Goal: Information Seeking & Learning: Learn about a topic

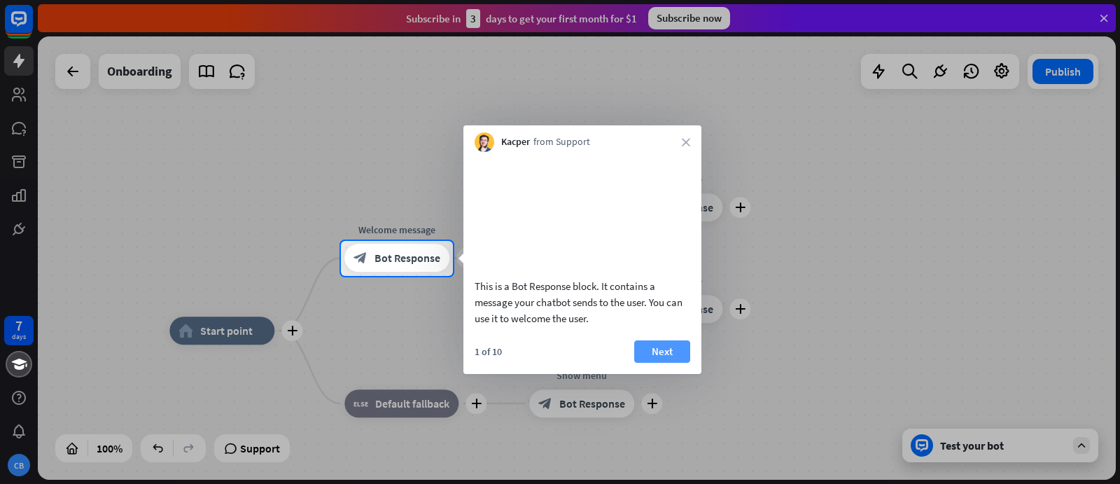
click at [658, 362] on button "Next" at bounding box center [662, 351] width 56 height 22
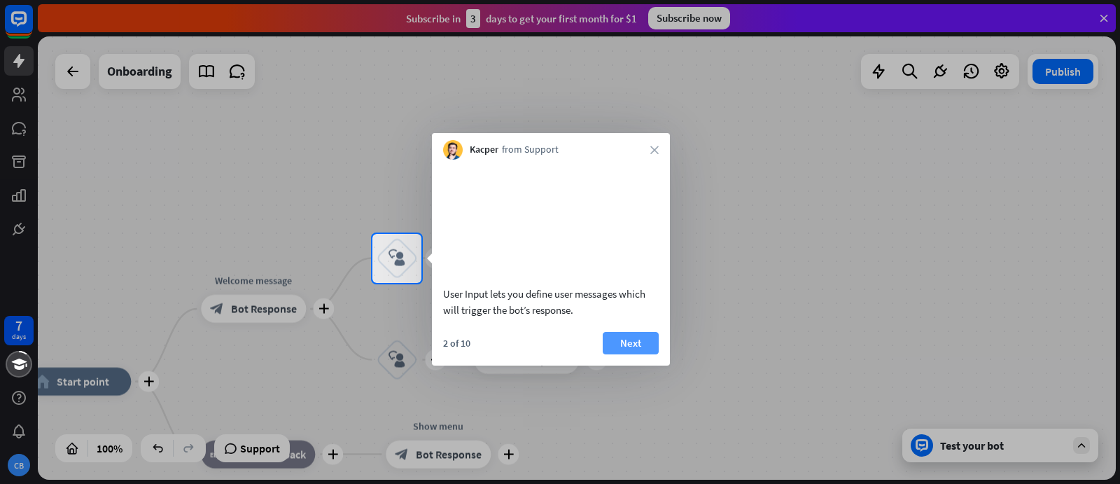
click at [621, 353] on button "Next" at bounding box center [631, 343] width 56 height 22
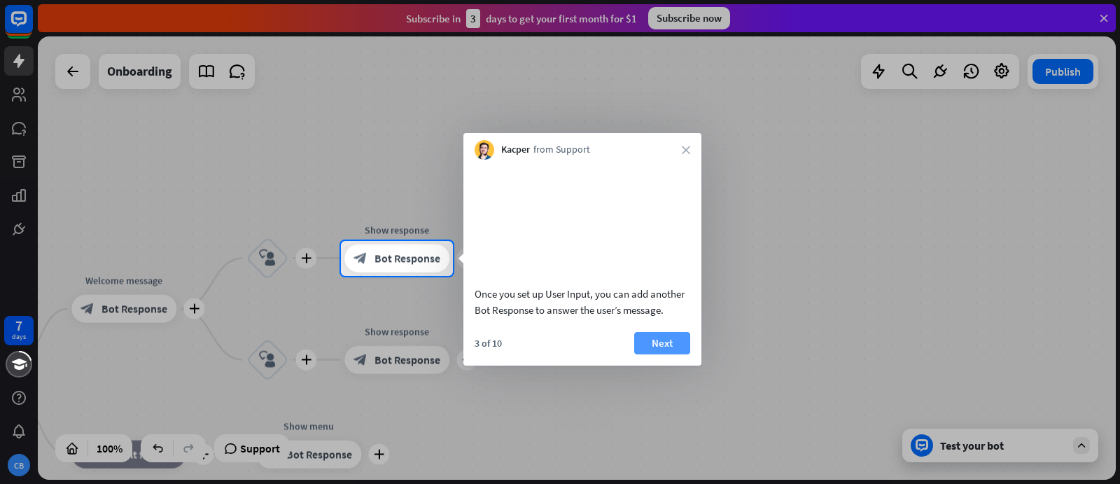
click at [657, 354] on button "Next" at bounding box center [662, 343] width 56 height 22
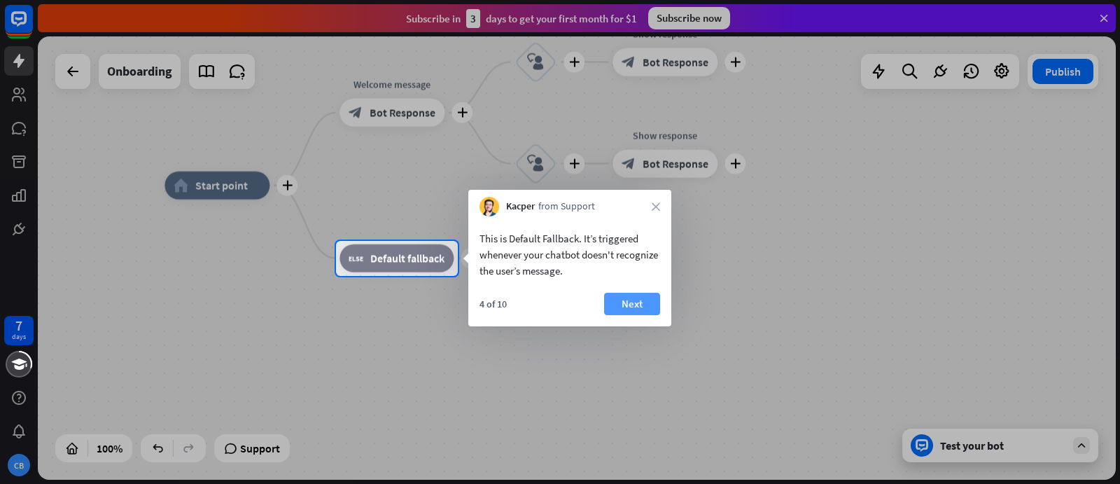
click at [633, 297] on button "Next" at bounding box center [632, 304] width 56 height 22
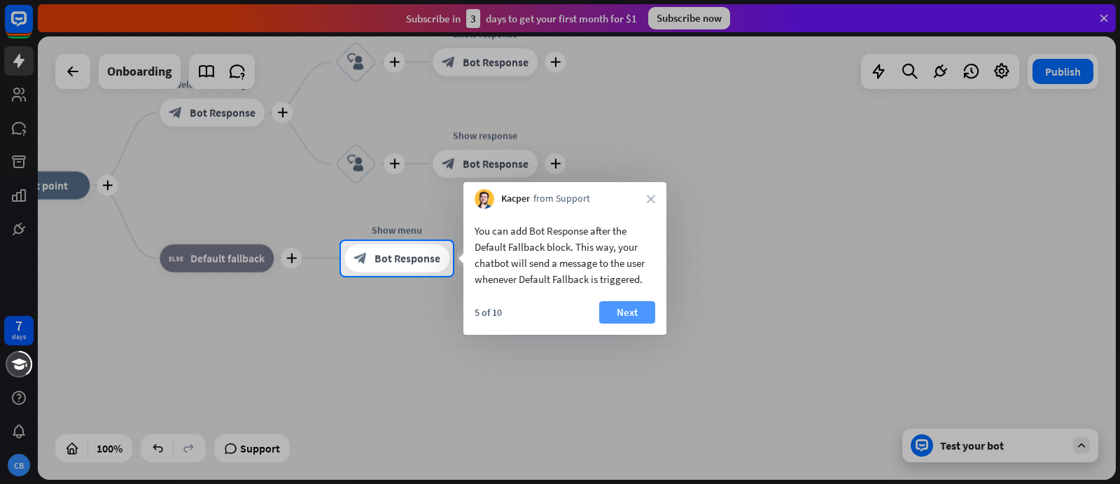
click at [627, 307] on button "Next" at bounding box center [627, 312] width 56 height 22
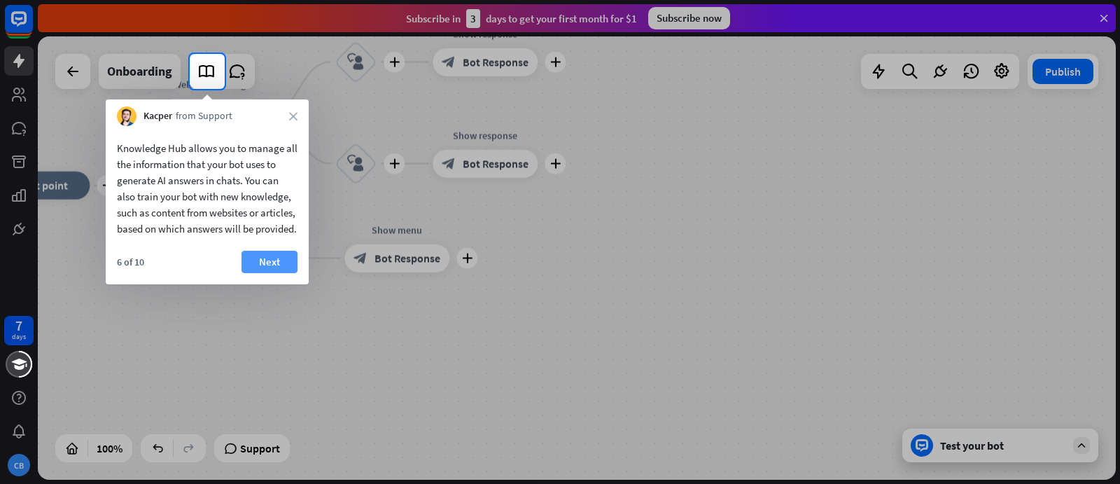
click at [269, 273] on button "Next" at bounding box center [269, 262] width 56 height 22
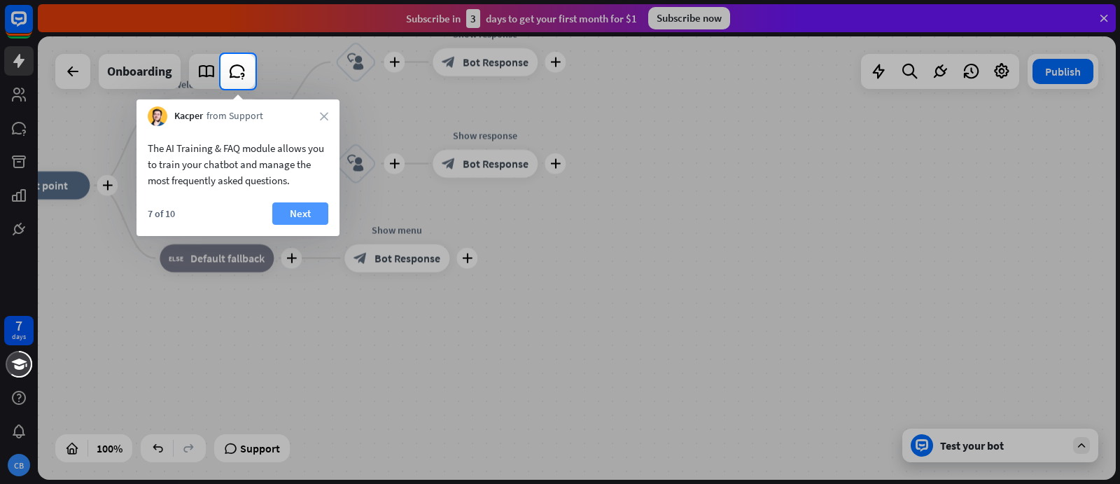
click at [295, 213] on button "Next" at bounding box center [300, 213] width 56 height 22
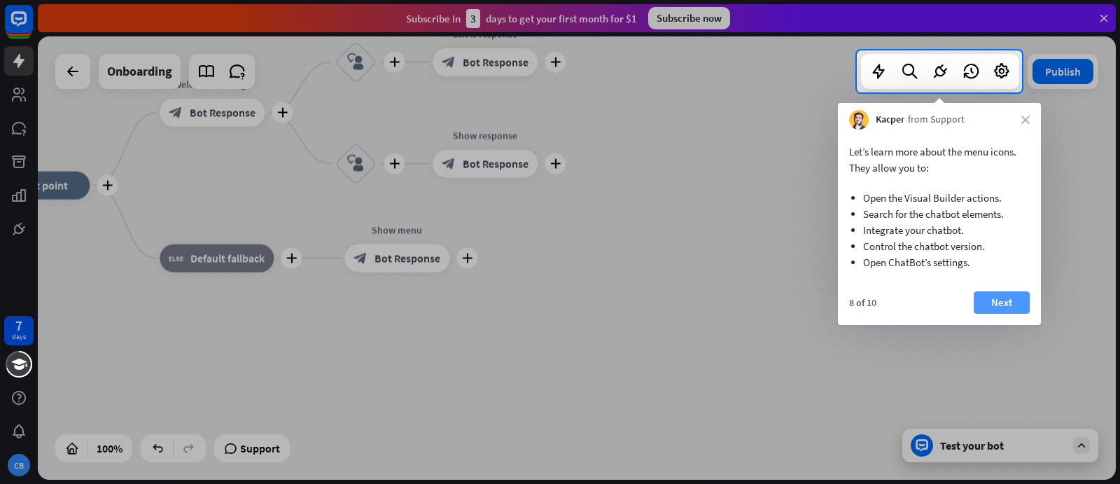
click at [994, 302] on button "Next" at bounding box center [1001, 302] width 56 height 22
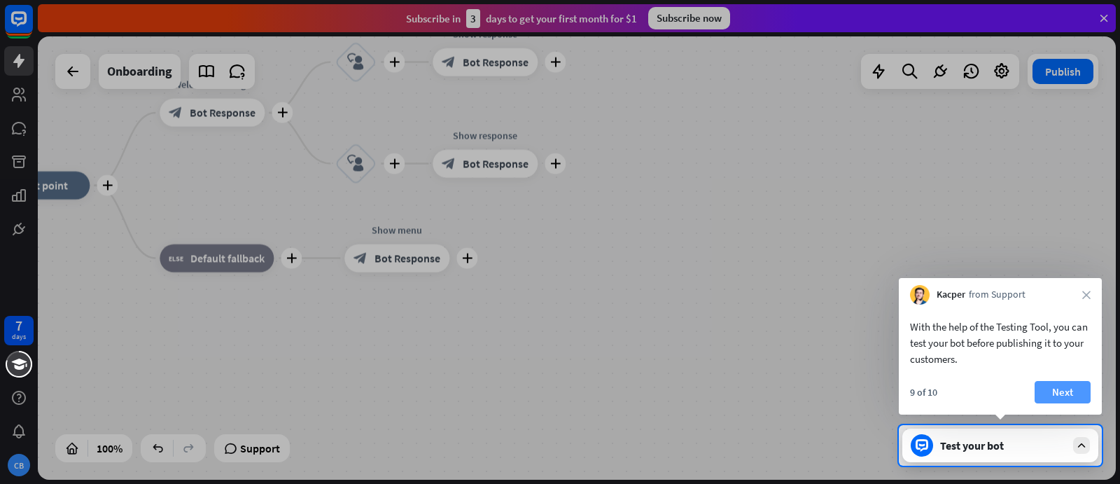
click at [1063, 388] on button "Next" at bounding box center [1062, 392] width 56 height 22
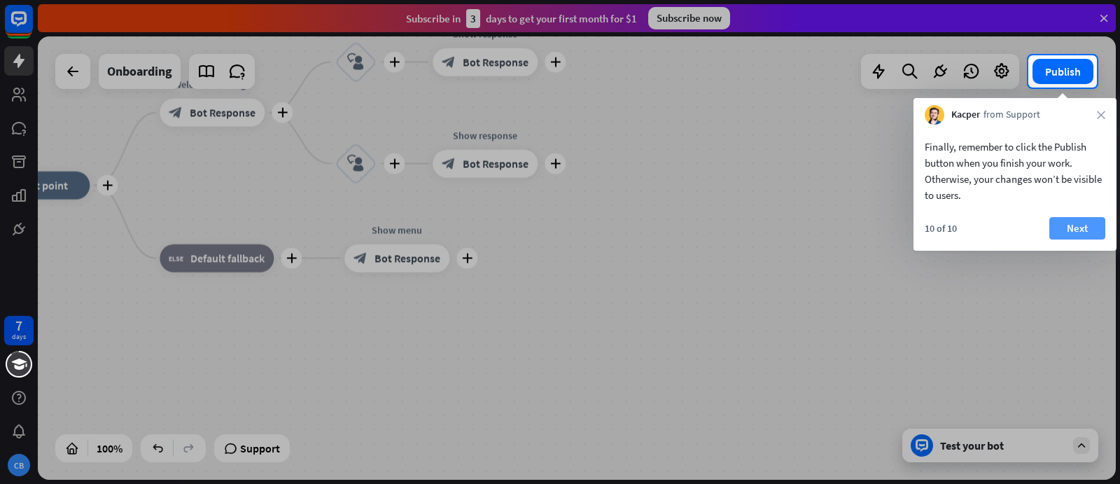
click at [1081, 229] on button "Next" at bounding box center [1077, 228] width 56 height 22
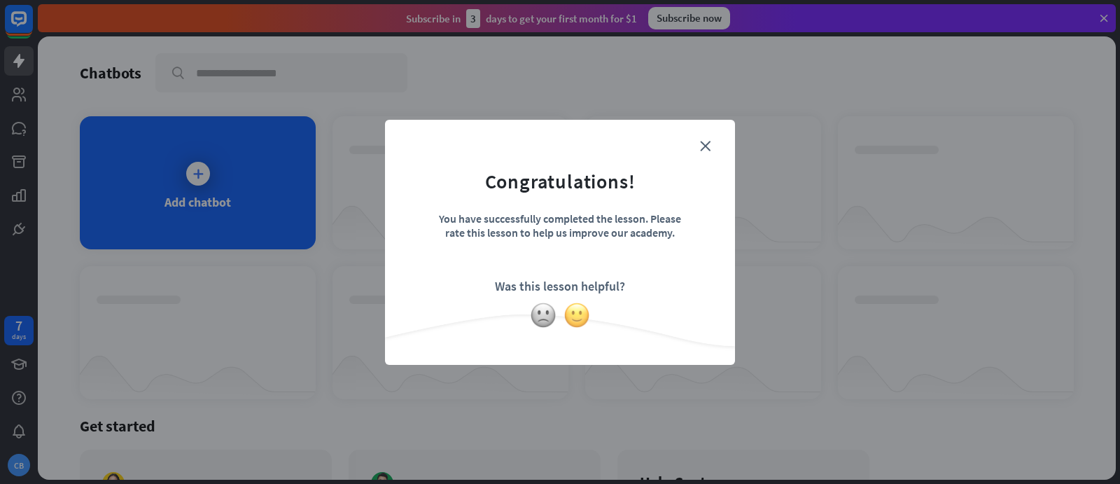
click at [570, 317] on img at bounding box center [576, 315] width 27 height 27
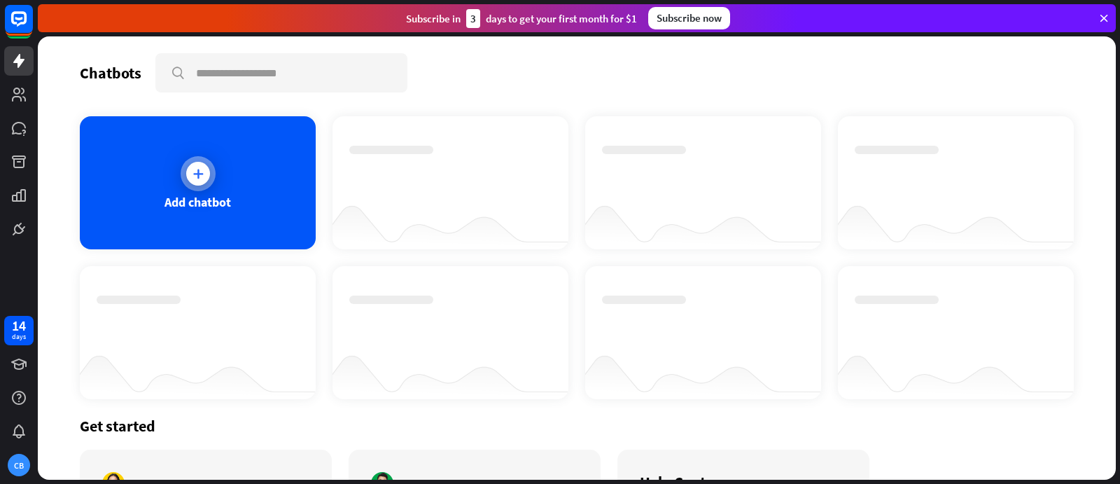
click at [197, 176] on icon at bounding box center [198, 174] width 14 height 14
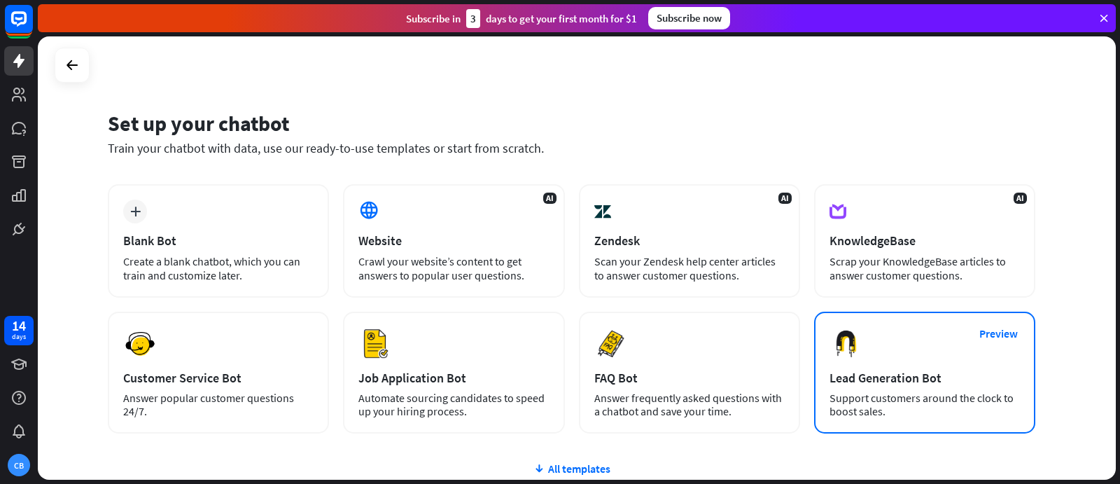
click at [841, 400] on div "Support customers around the clock to boost sales." at bounding box center [924, 404] width 190 height 27
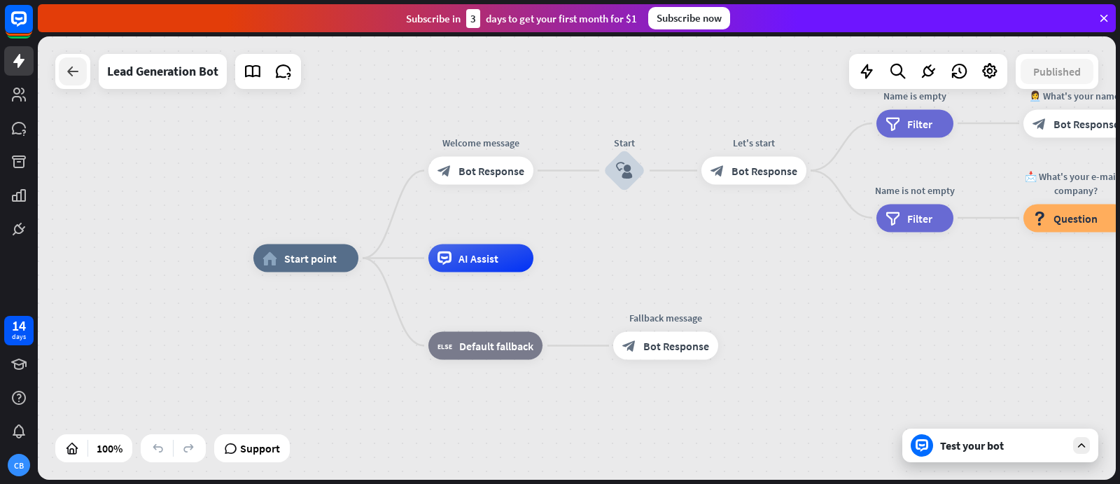
click at [79, 68] on icon at bounding box center [72, 71] width 17 height 17
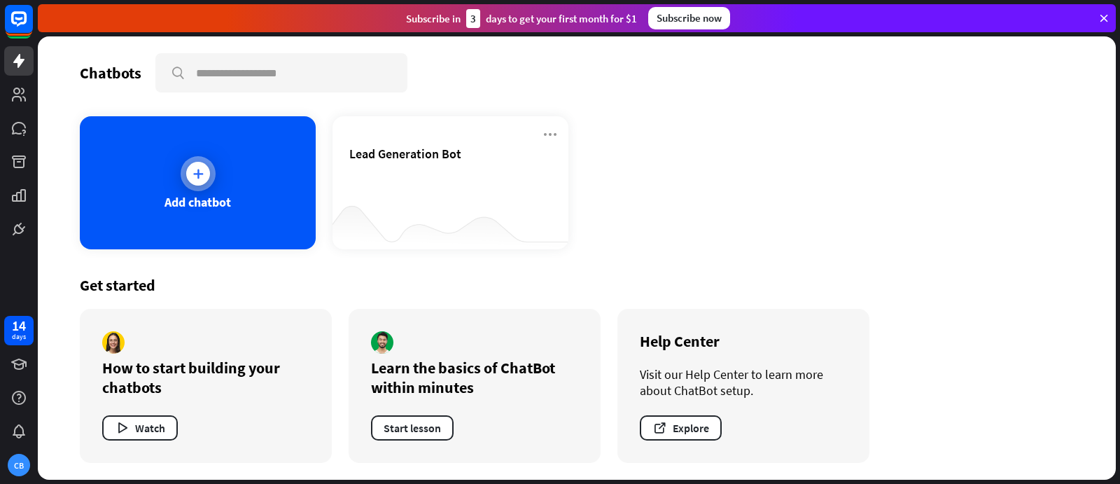
click at [204, 175] on icon at bounding box center [198, 174] width 14 height 14
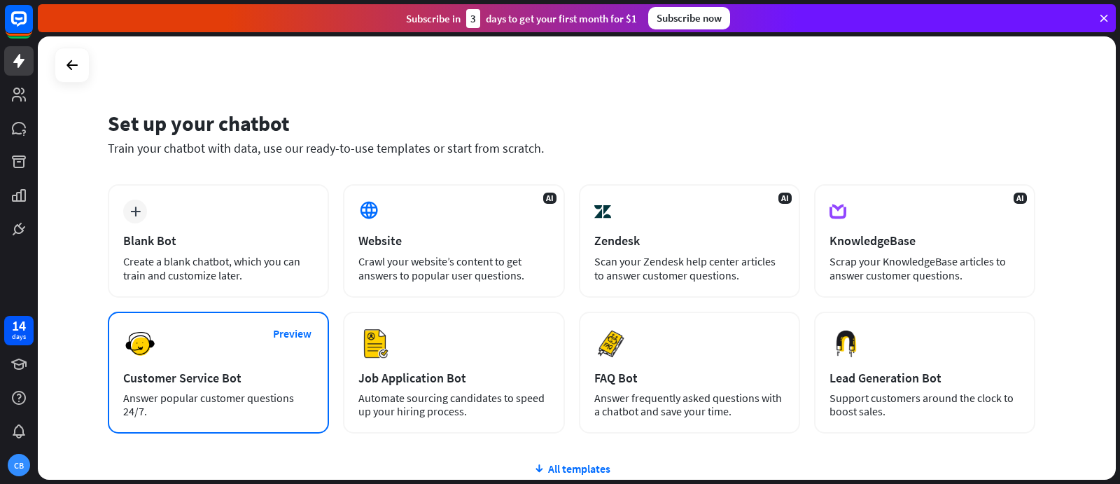
click at [208, 390] on div "Preview Customer Service Bot Answer popular customer questions 24/7." at bounding box center [218, 372] width 221 height 122
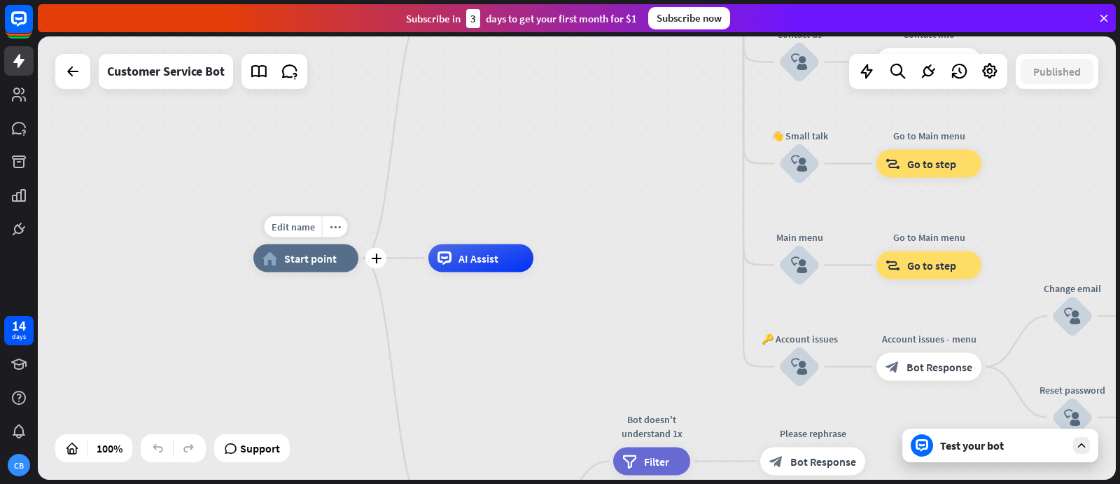
click at [308, 263] on span "Start point" at bounding box center [310, 258] width 52 height 14
click at [472, 269] on div "AI Assist" at bounding box center [480, 258] width 105 height 28
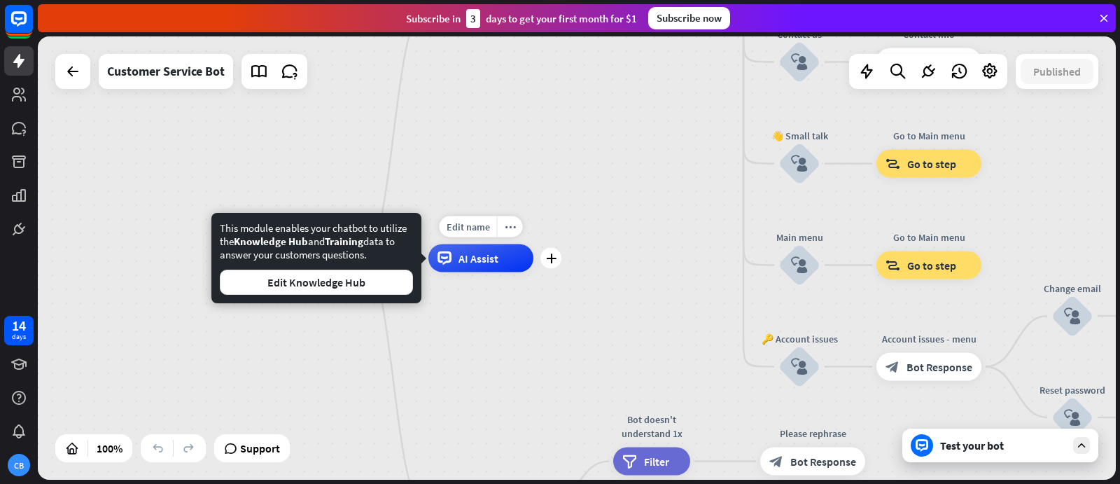
click at [469, 260] on span "AI Assist" at bounding box center [478, 258] width 40 height 14
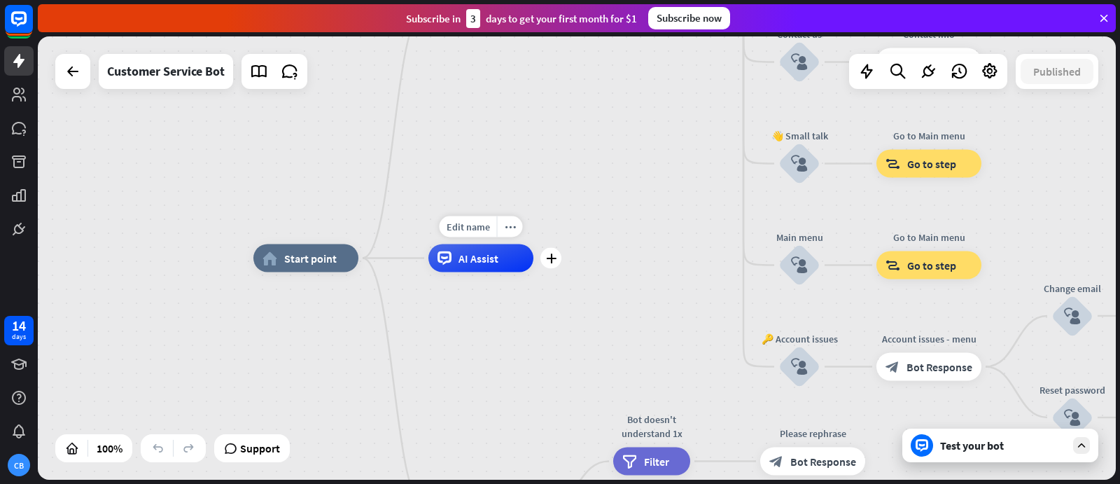
click at [481, 266] on div "AI Assist" at bounding box center [480, 258] width 105 height 28
click at [485, 232] on span "Edit name" at bounding box center [467, 226] width 43 height 13
click at [495, 264] on span "AI Assist" at bounding box center [478, 258] width 40 height 14
click at [682, 12] on div "Subscribe now" at bounding box center [689, 18] width 82 height 22
